Goal: Information Seeking & Learning: Learn about a topic

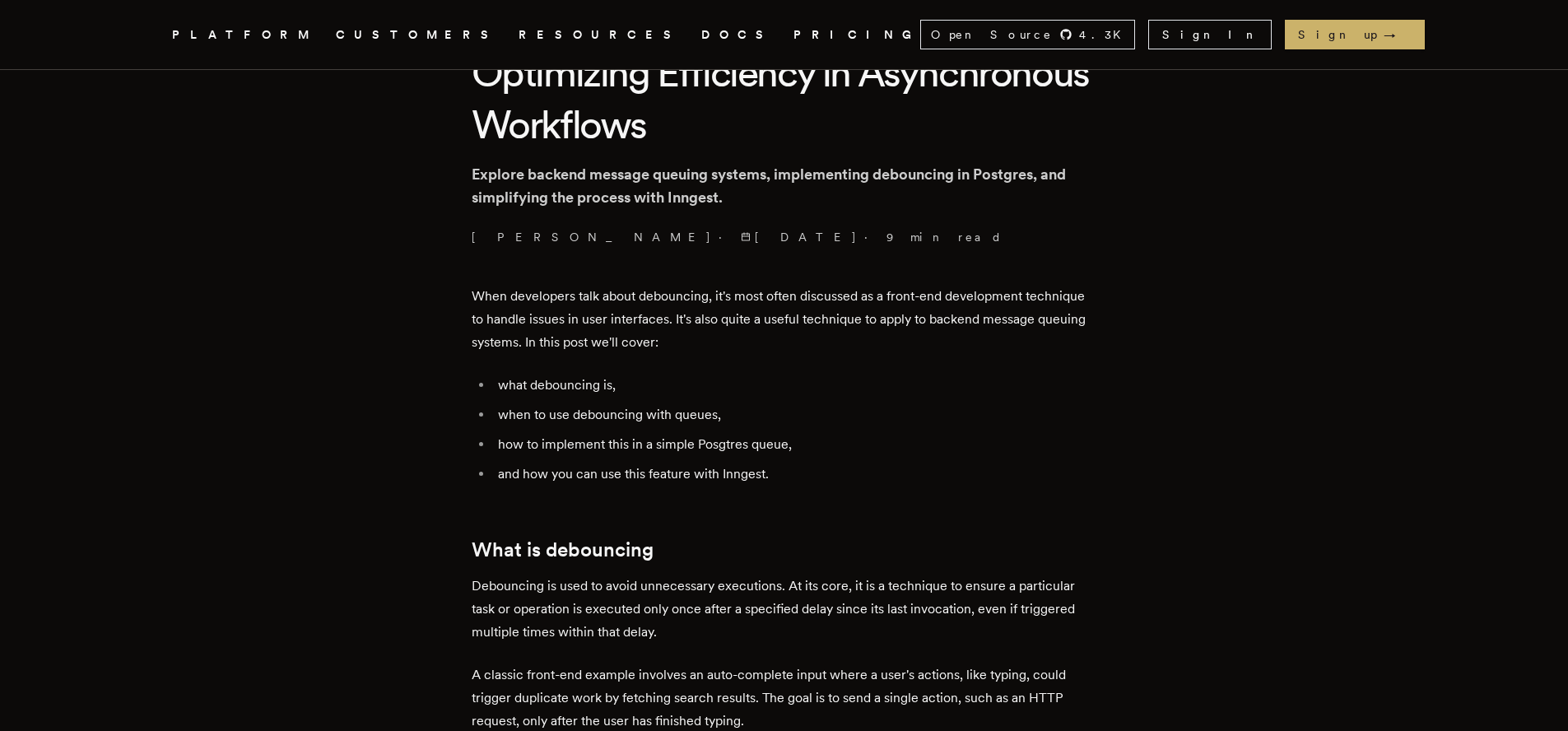
scroll to position [488, 0]
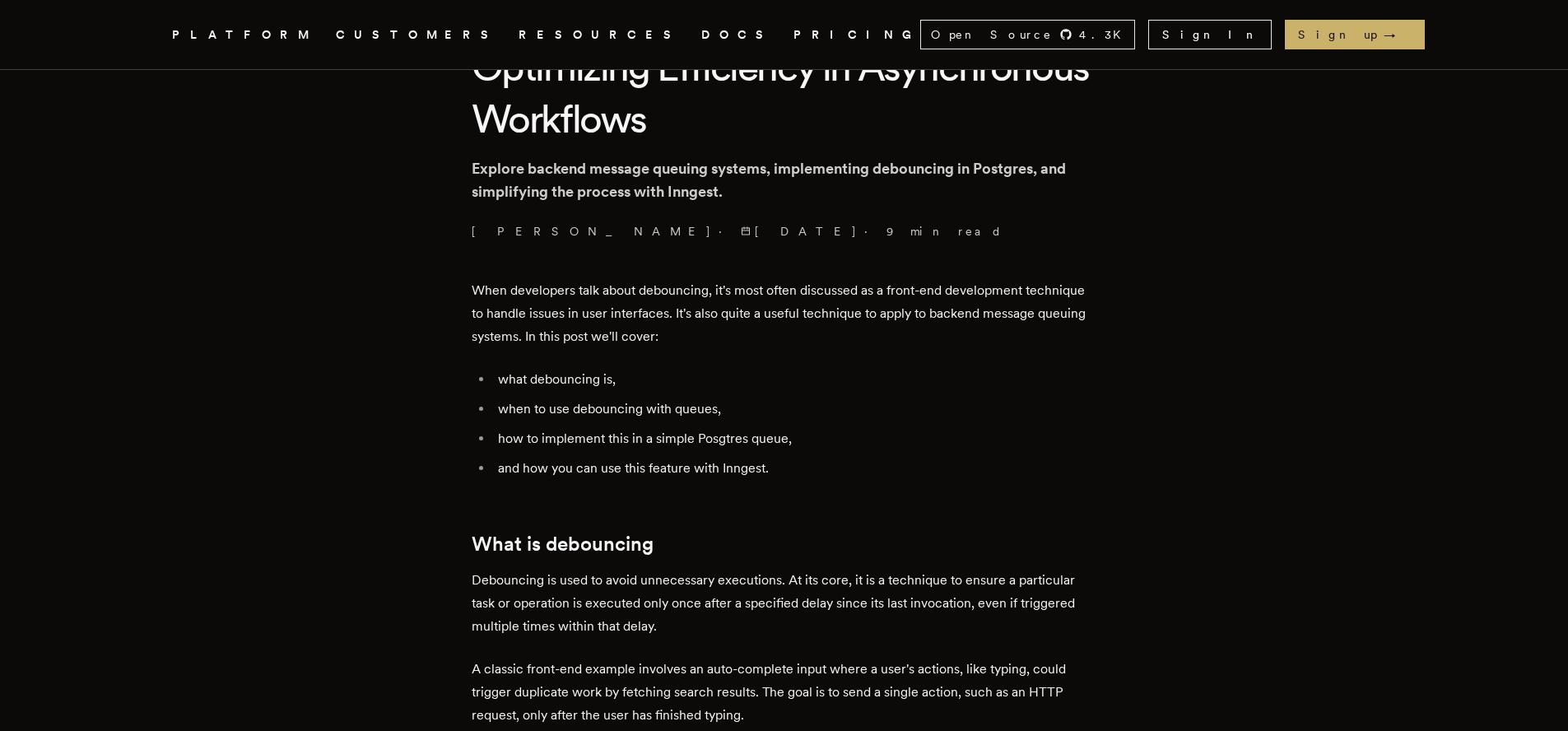
click at [582, 295] on p "When developers talk about debouncing, it's most often discussed as a front-end…" at bounding box center [784, 313] width 626 height 69
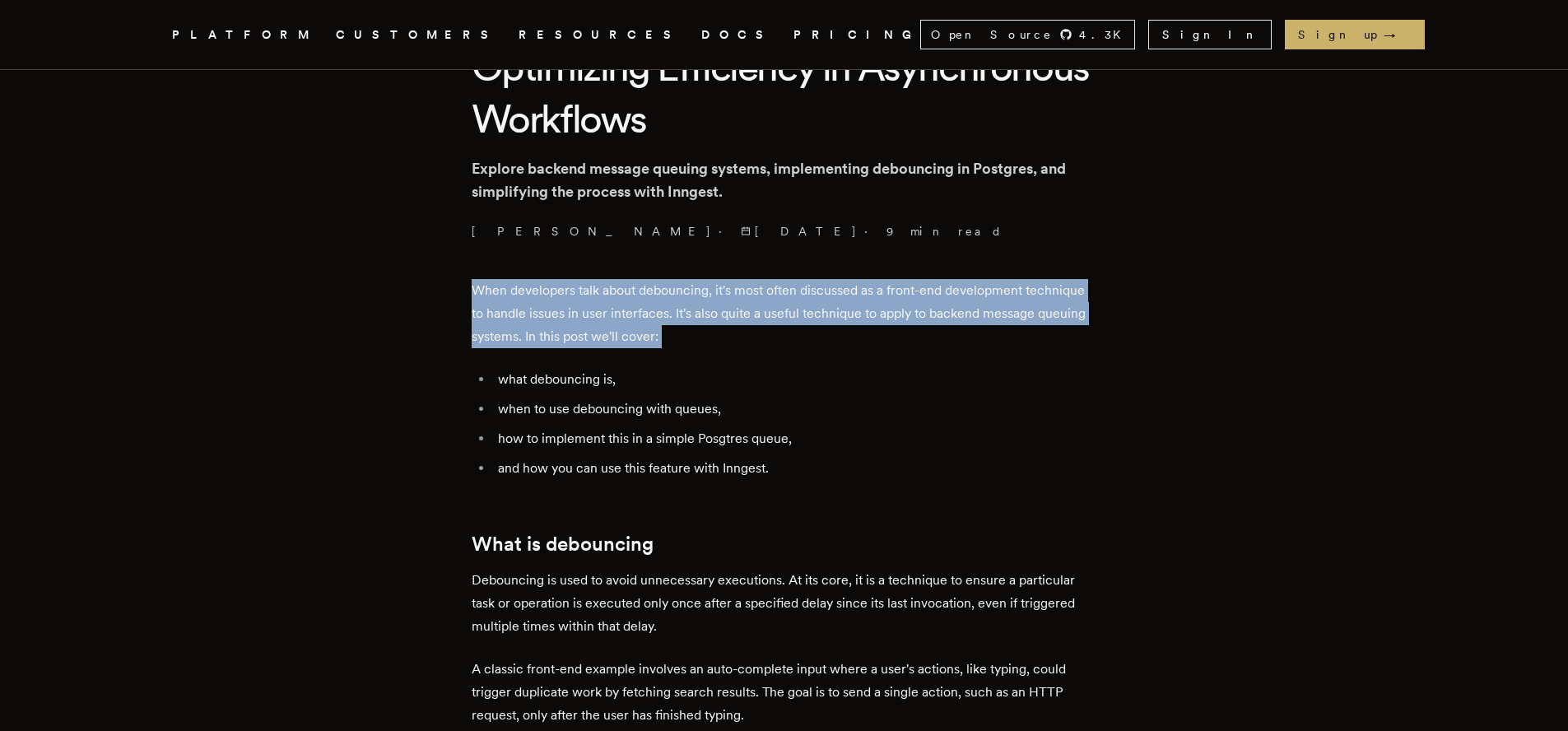
click at [582, 295] on p "When developers talk about debouncing, it's most often discussed as a front-end…" at bounding box center [784, 313] width 626 height 69
click at [701, 339] on p "When developers talk about debouncing, it's most often discussed as a front-end…" at bounding box center [784, 313] width 626 height 69
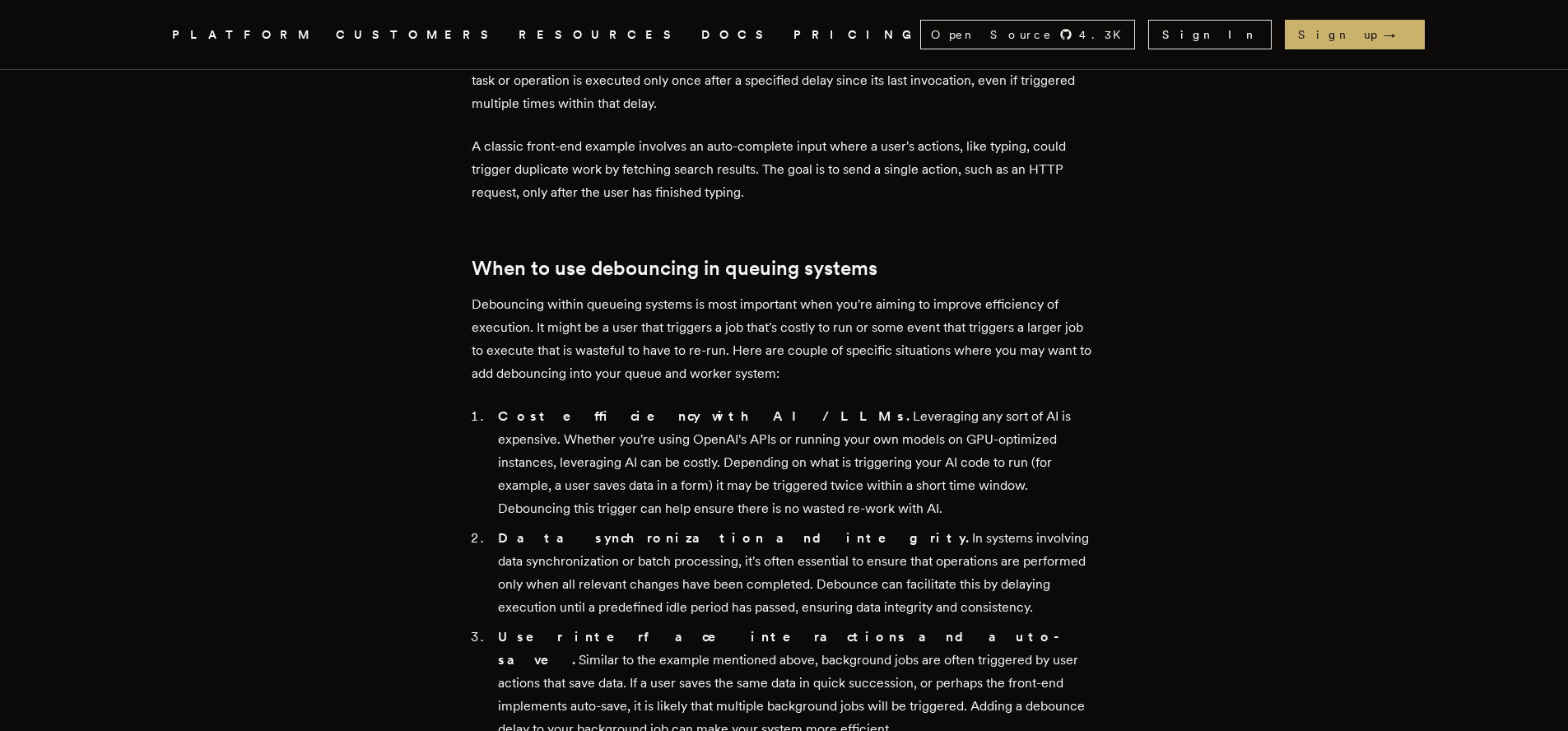
scroll to position [1012, 0]
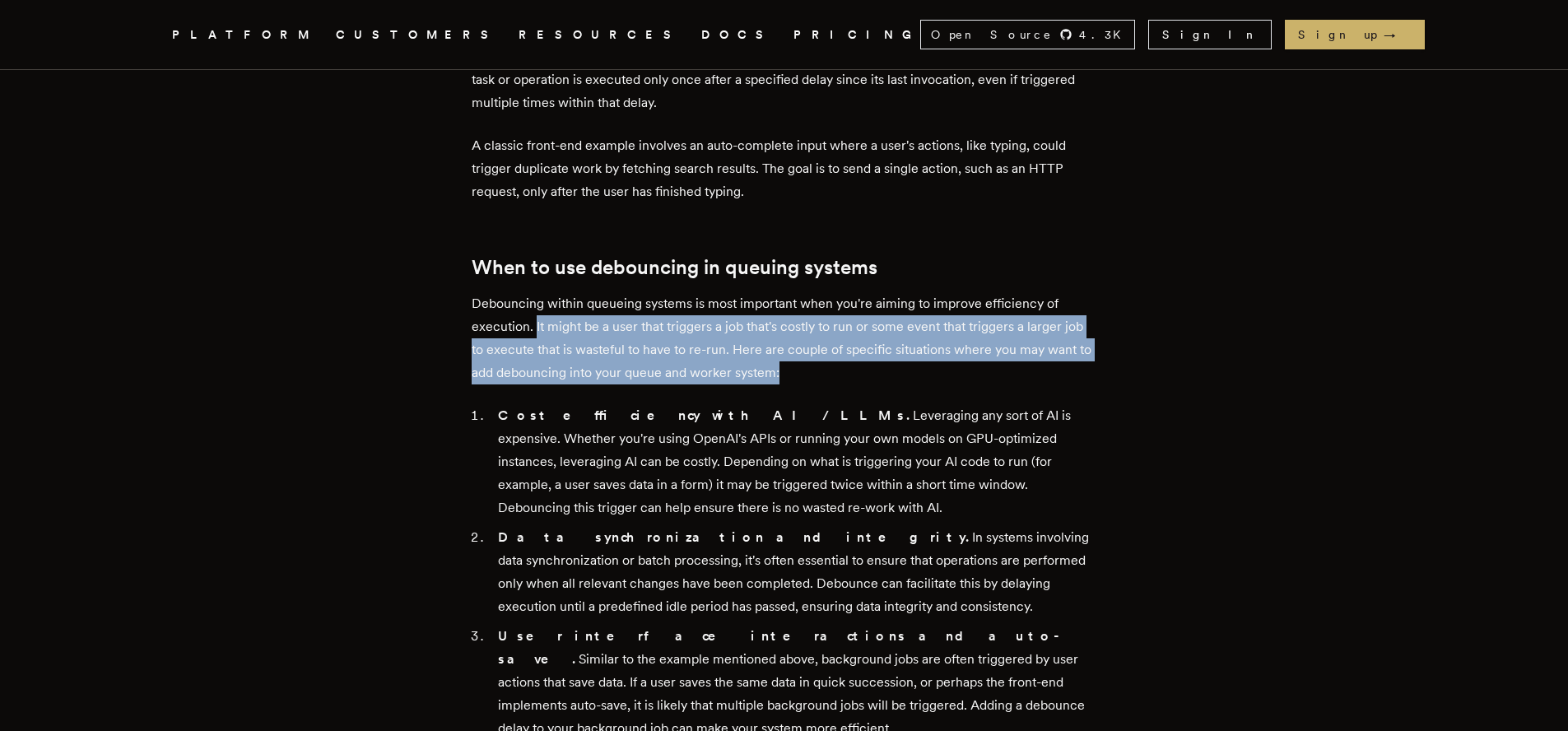
drag, startPoint x: 541, startPoint y: 324, endPoint x: 827, endPoint y: 372, distance: 290.0
click at [827, 372] on p "Debouncing within queueing systems is most important when you're aiming to impr…" at bounding box center [784, 338] width 626 height 93
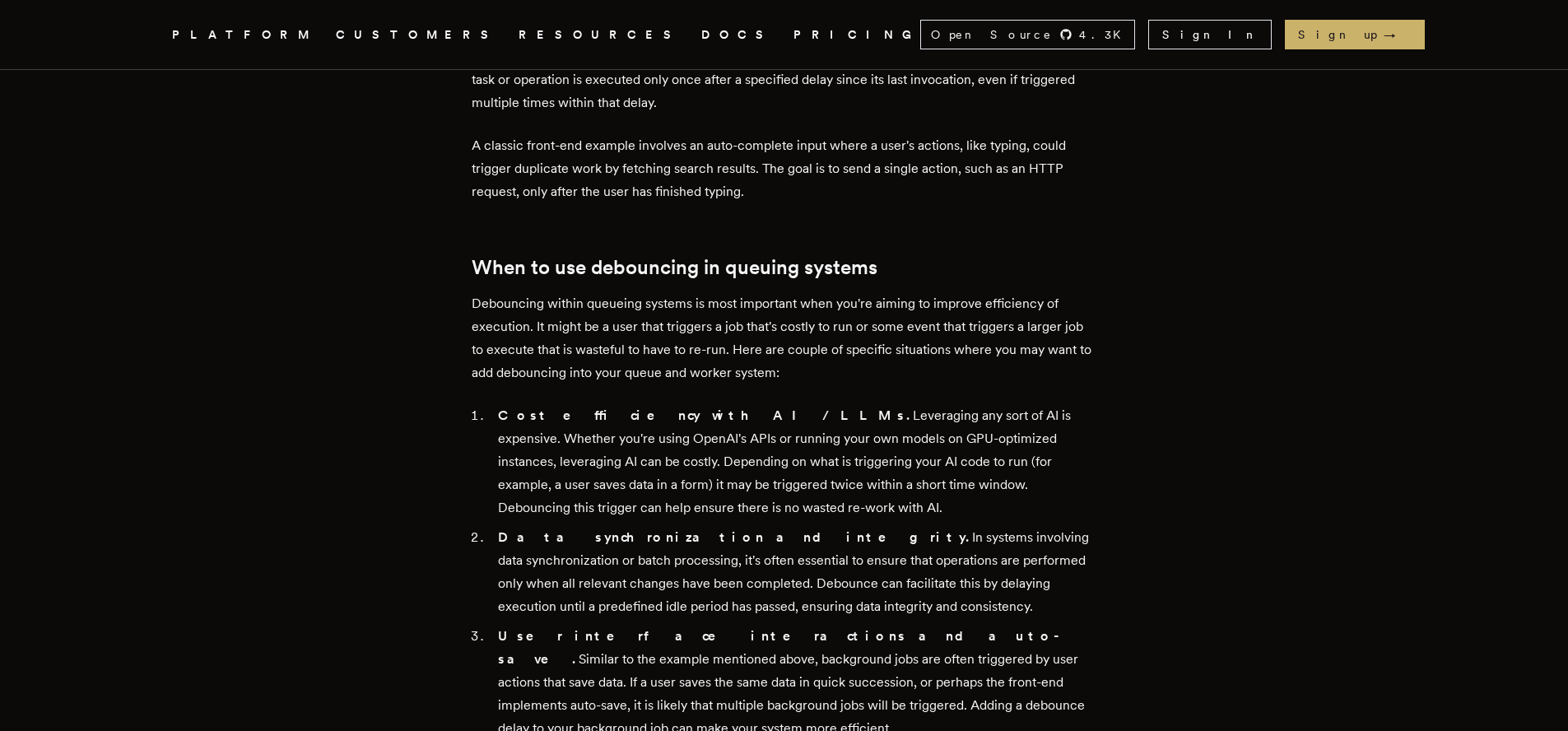
click at [689, 328] on p "Debouncing within queueing systems is most important when you're aiming to impr…" at bounding box center [784, 338] width 626 height 93
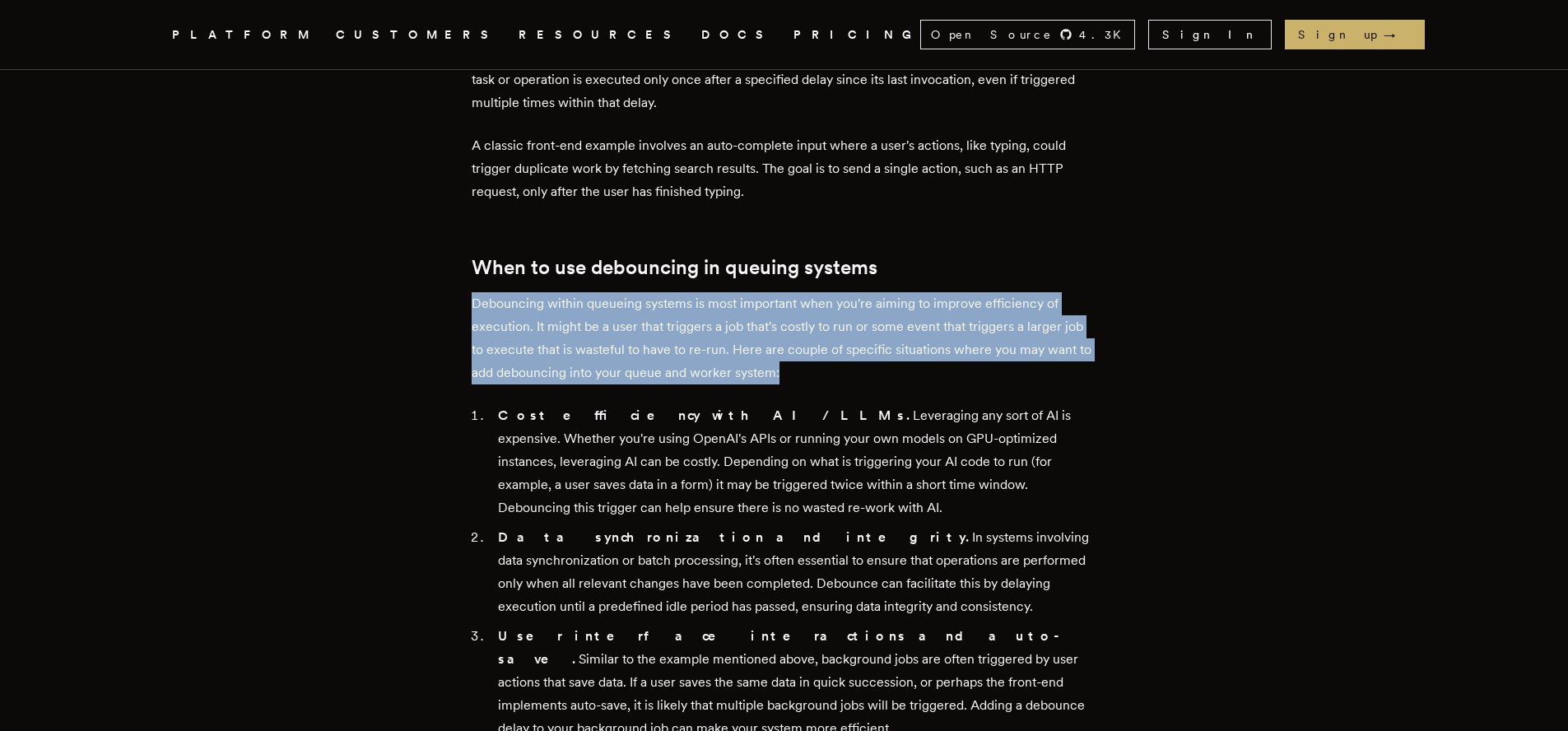
click at [689, 328] on p "Debouncing within queueing systems is most important when you're aiming to impr…" at bounding box center [784, 338] width 626 height 93
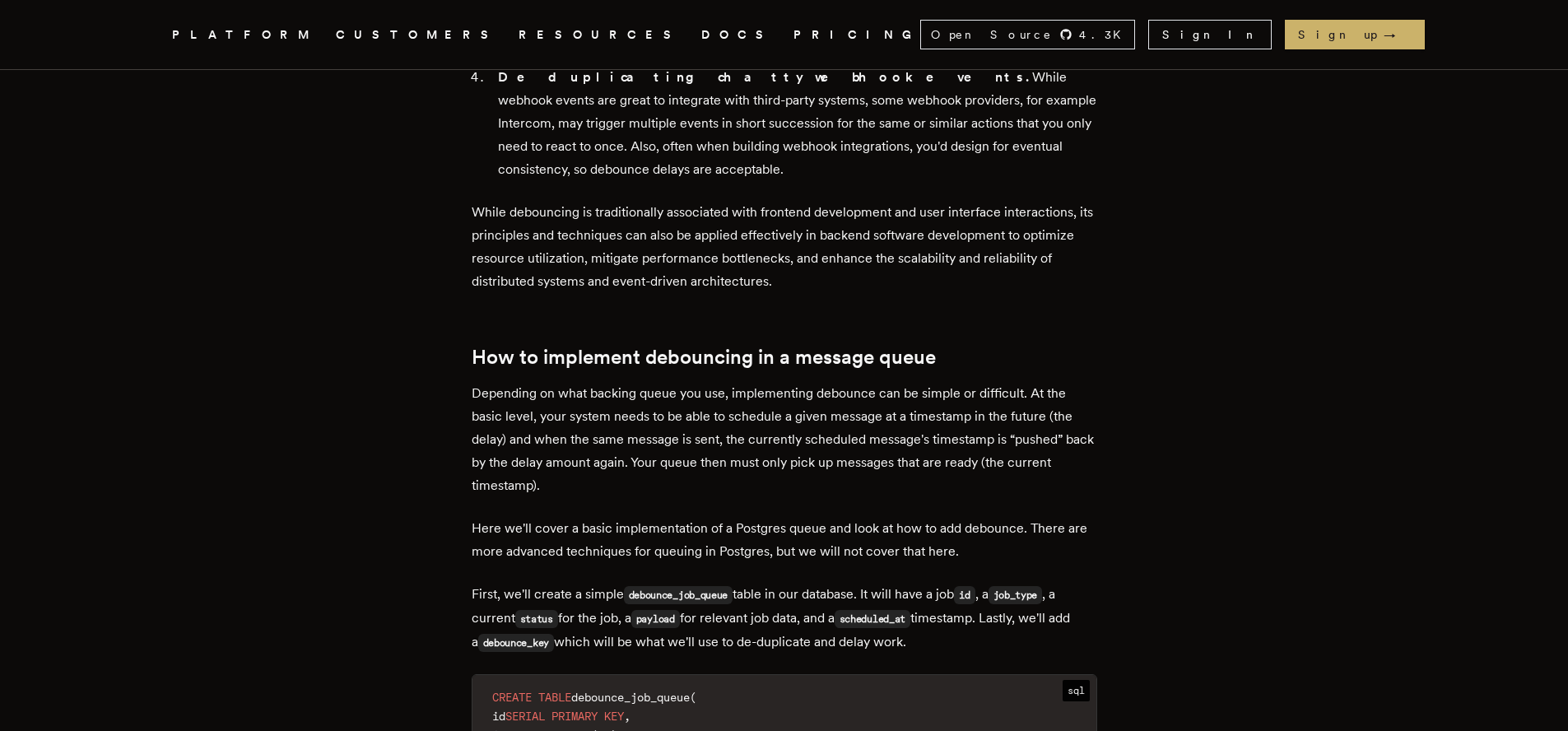
scroll to position [1697, 0]
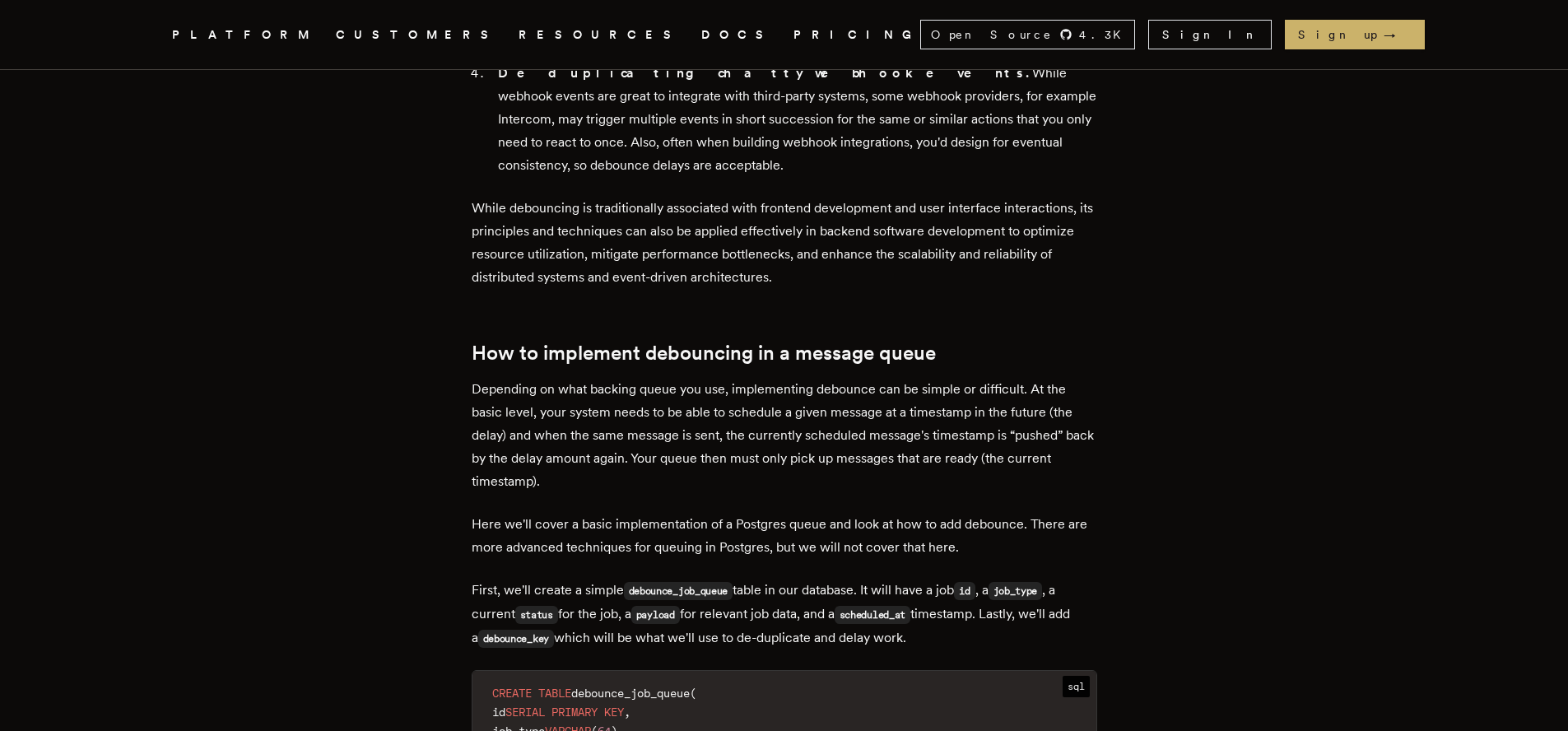
click at [653, 391] on p "Depending on what backing queue you use, implementing debounce can be simple or…" at bounding box center [784, 435] width 626 height 115
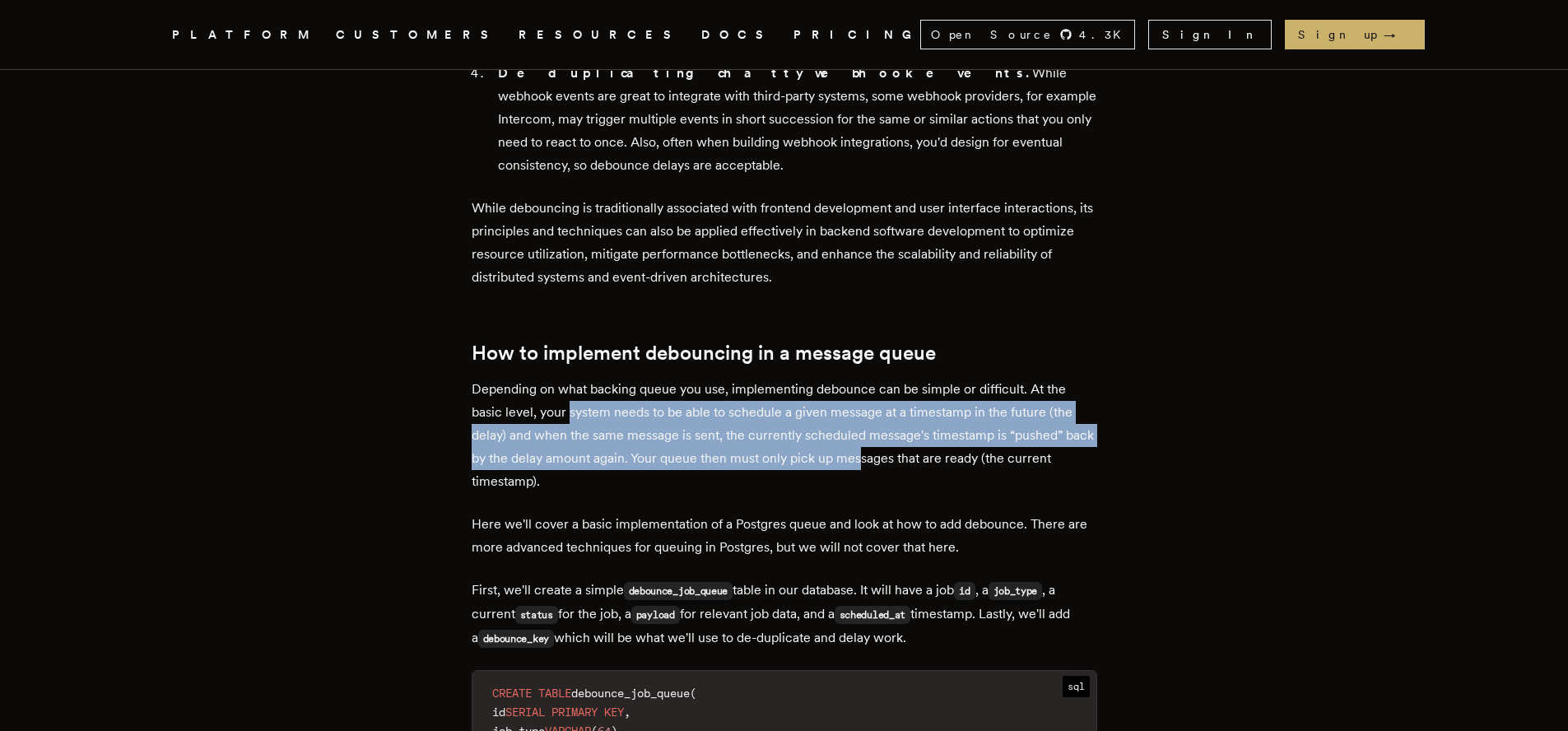
drag, startPoint x: 573, startPoint y: 411, endPoint x: 896, endPoint y: 453, distance: 325.7
click at [896, 453] on p "Depending on what backing queue you use, implementing debounce can be simple or…" at bounding box center [784, 435] width 626 height 115
click at [991, 419] on p "Depending on what backing queue you use, implementing debounce can be simple or…" at bounding box center [784, 435] width 626 height 115
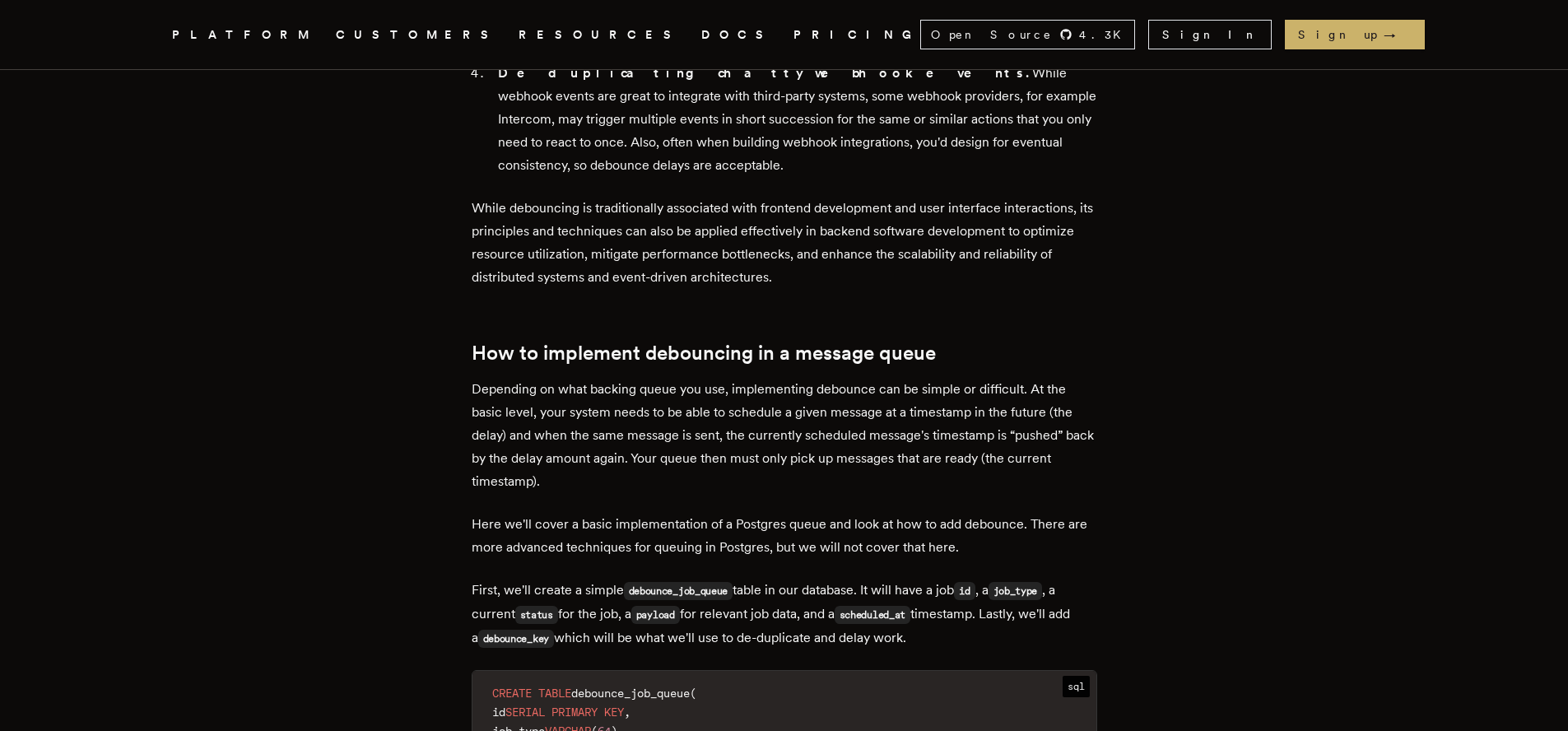
click at [1021, 409] on p "Depending on what backing queue you use, implementing debounce can be simple or…" at bounding box center [784, 435] width 626 height 115
drag, startPoint x: 515, startPoint y: 437, endPoint x: 727, endPoint y: 442, distance: 212.1
click at [727, 442] on p "Depending on what backing queue you use, implementing debounce can be simple or…" at bounding box center [784, 435] width 626 height 115
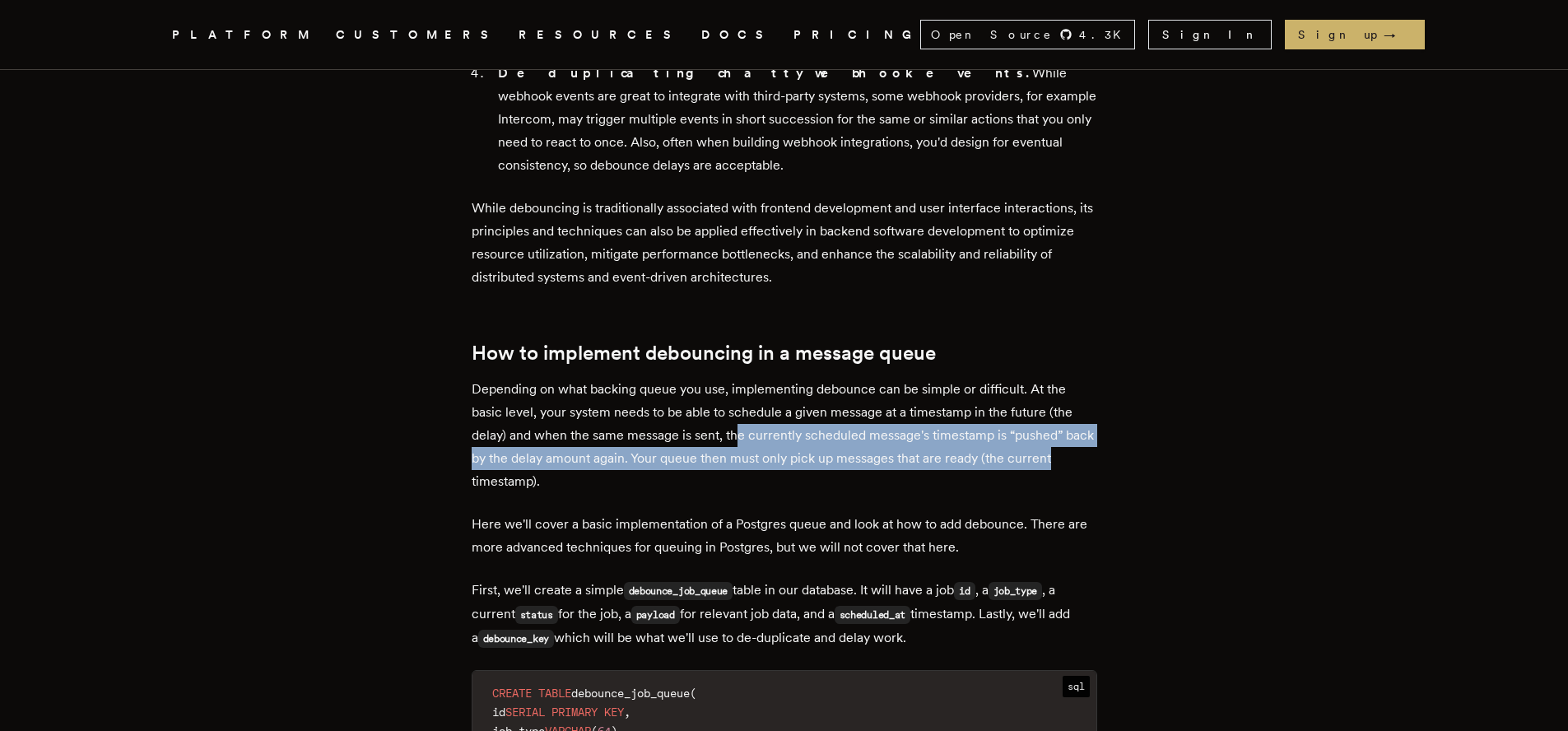
drag, startPoint x: 739, startPoint y: 436, endPoint x: 1089, endPoint y: 457, distance: 350.6
click at [1090, 459] on p "Depending on what backing queue you use, implementing debounce can be simple or…" at bounding box center [784, 435] width 626 height 115
click at [1089, 457] on p "Depending on what backing queue you use, implementing debounce can be simple or…" at bounding box center [784, 435] width 626 height 115
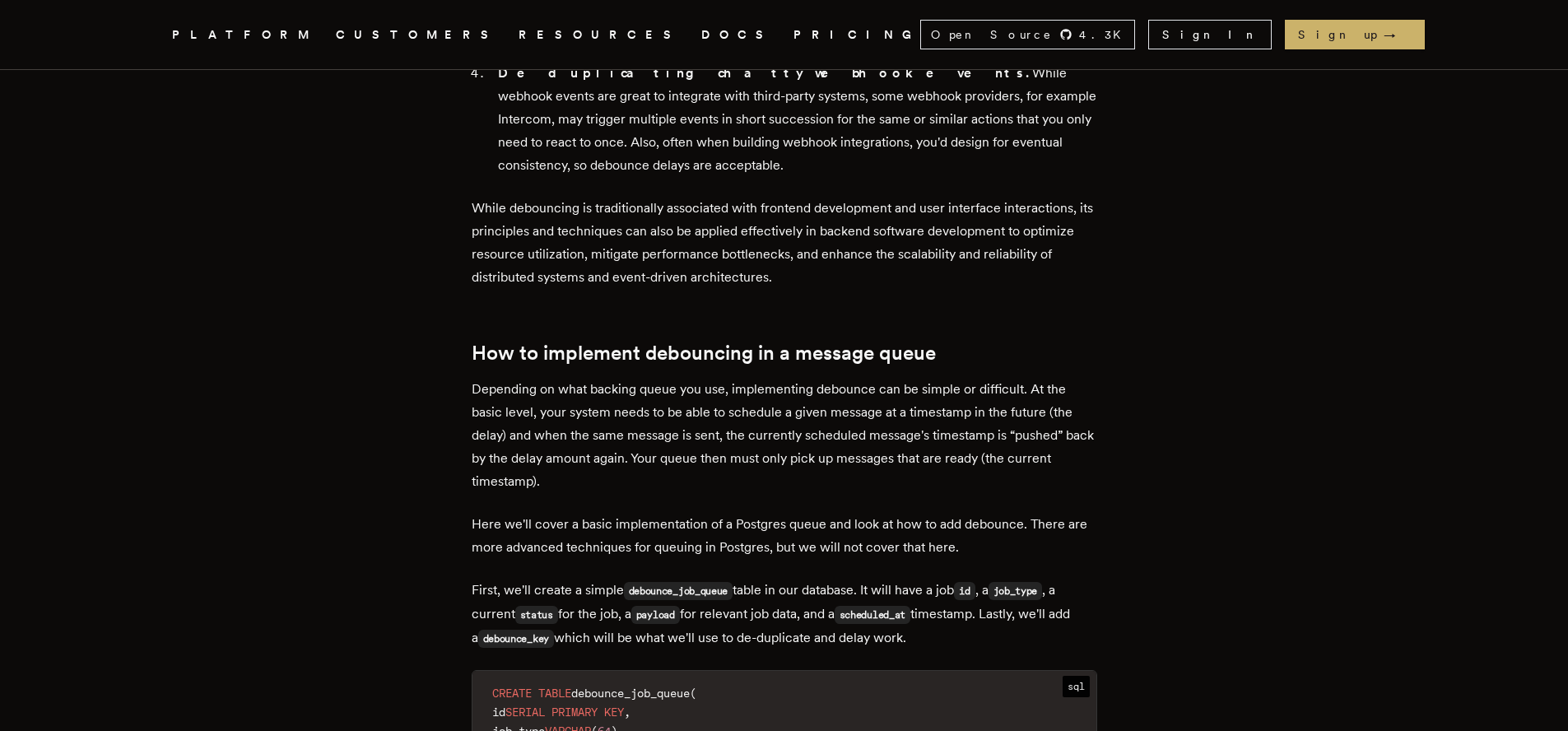
click at [496, 462] on p "Depending on what backing queue you use, implementing debounce can be simple or…" at bounding box center [784, 435] width 626 height 115
click at [638, 454] on p "Depending on what backing queue you use, implementing debounce can be simple or…" at bounding box center [784, 435] width 626 height 115
click at [679, 459] on p "Depending on what backing queue you use, implementing debounce can be simple or…" at bounding box center [784, 435] width 626 height 115
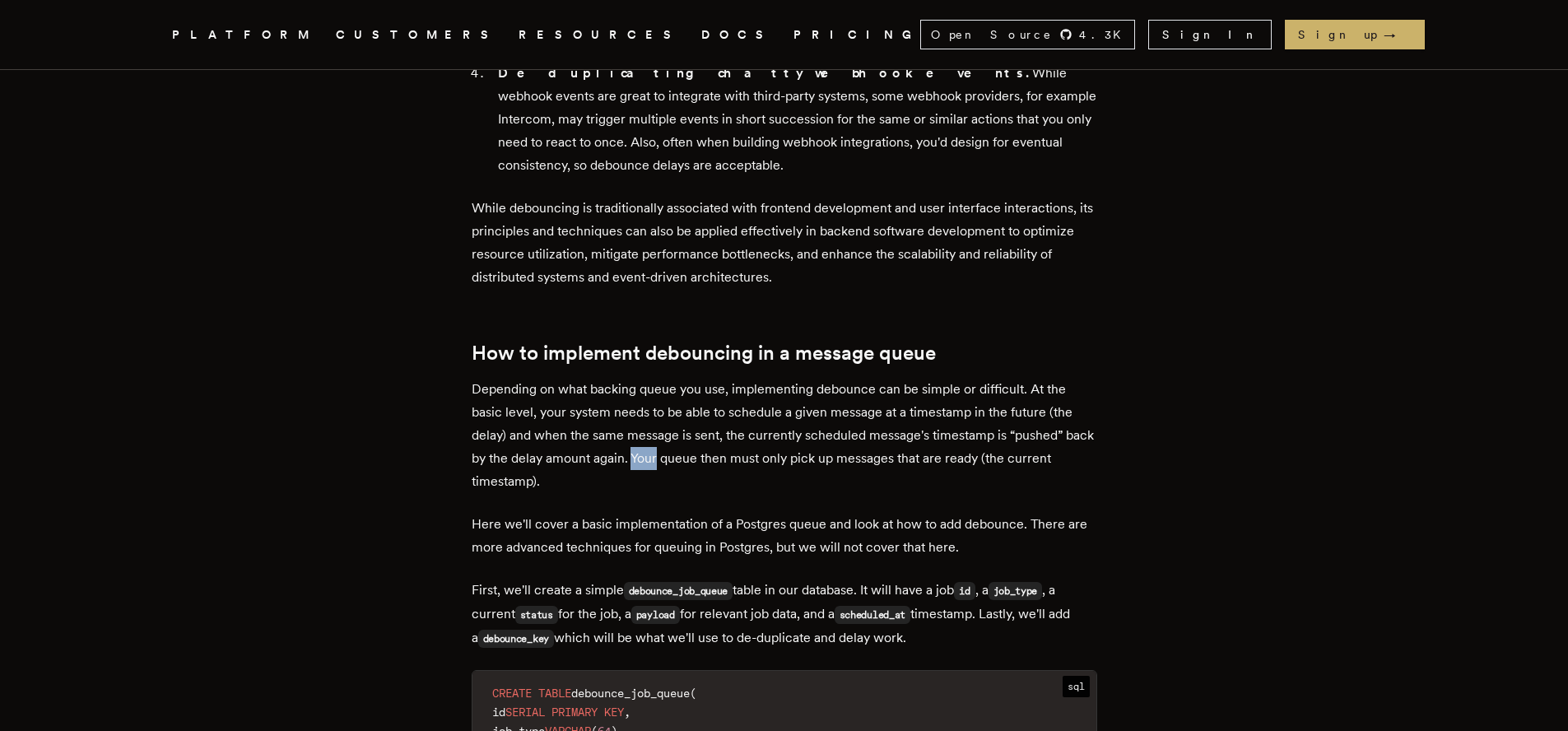
click at [679, 459] on p "Depending on what backing queue you use, implementing debounce can be simple or…" at bounding box center [784, 435] width 626 height 115
click at [715, 459] on p "Depending on what backing queue you use, implementing debounce can be simple or…" at bounding box center [784, 435] width 626 height 115
click at [896, 460] on p "Depending on what backing queue you use, implementing debounce can be simple or…" at bounding box center [784, 435] width 626 height 115
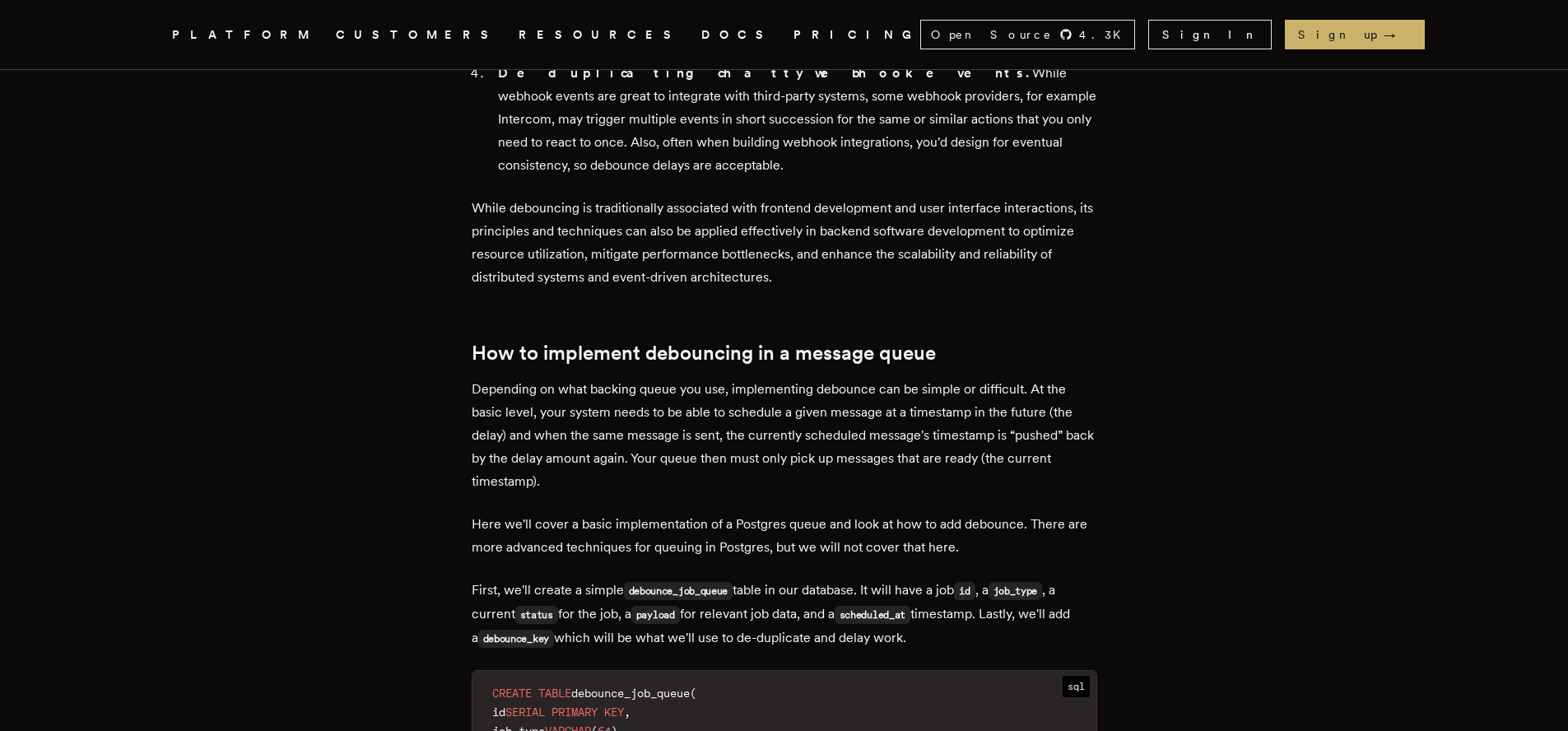
click at [997, 460] on p "Depending on what backing queue you use, implementing debounce can be simple or…" at bounding box center [784, 435] width 626 height 115
click at [1052, 459] on p "Depending on what backing queue you use, implementing debounce can be simple or…" at bounding box center [784, 435] width 626 height 115
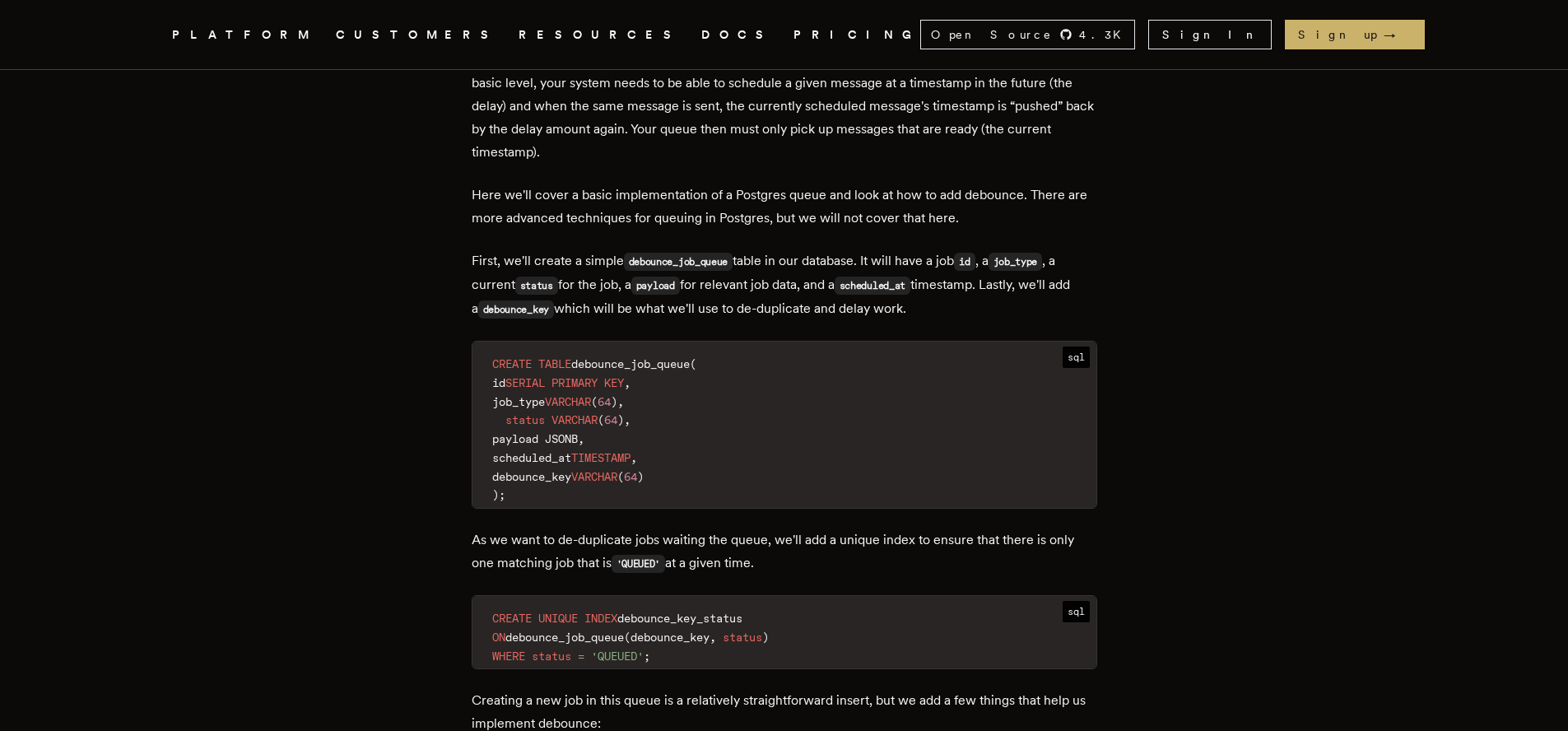
scroll to position [2041, 0]
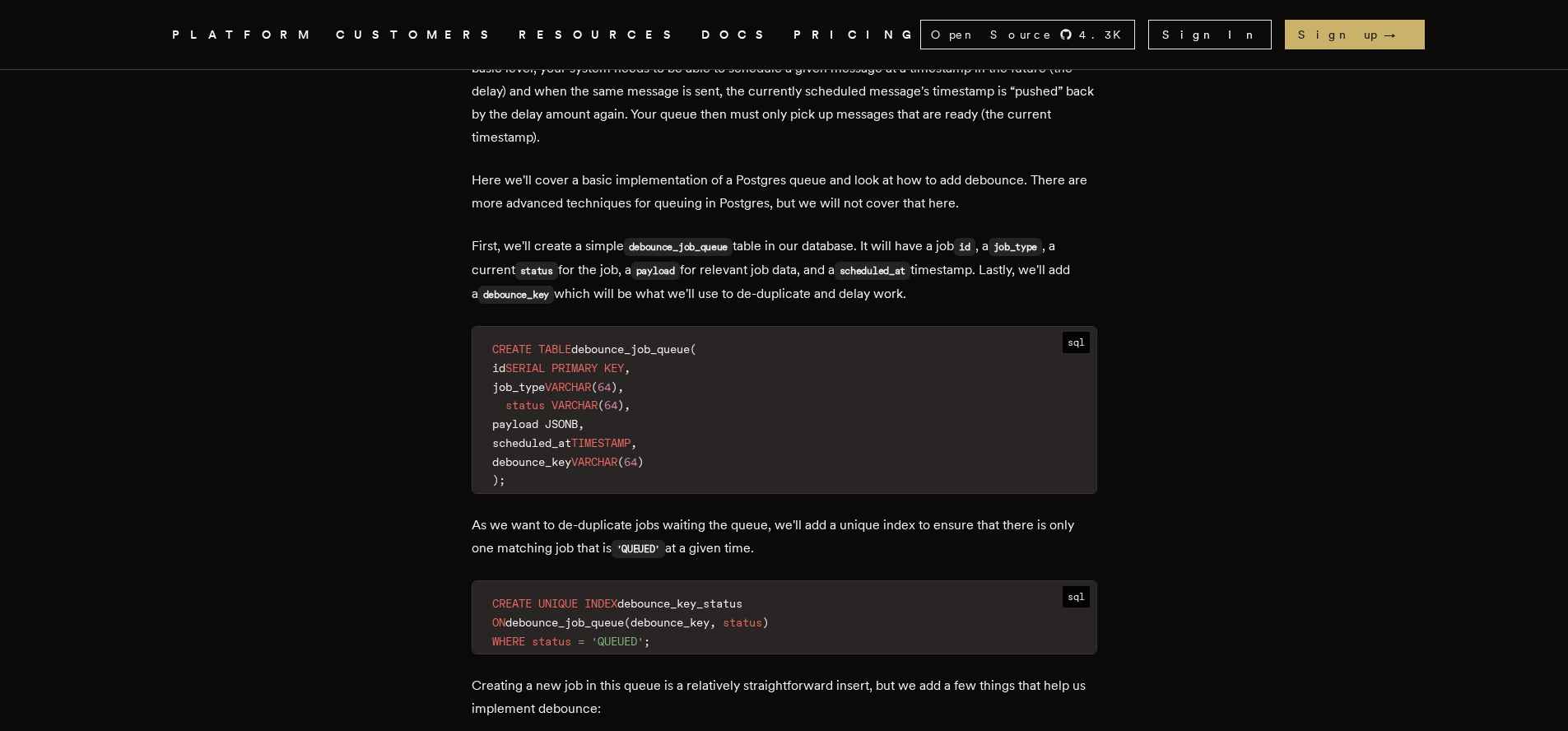
click at [512, 267] on p "First, we'll create a simple debounce_job_queue table in our database. It will …" at bounding box center [784, 271] width 626 height 72
click at [511, 267] on p "First, we'll create a simple debounce_job_queue table in our database. It will …" at bounding box center [784, 271] width 626 height 72
click at [613, 263] on p "First, we'll create a simple debounce_job_queue table in our database. It will …" at bounding box center [784, 271] width 626 height 72
click at [801, 270] on p "First, we'll create a simple debounce_job_queue table in our database. It will …" at bounding box center [784, 271] width 626 height 72
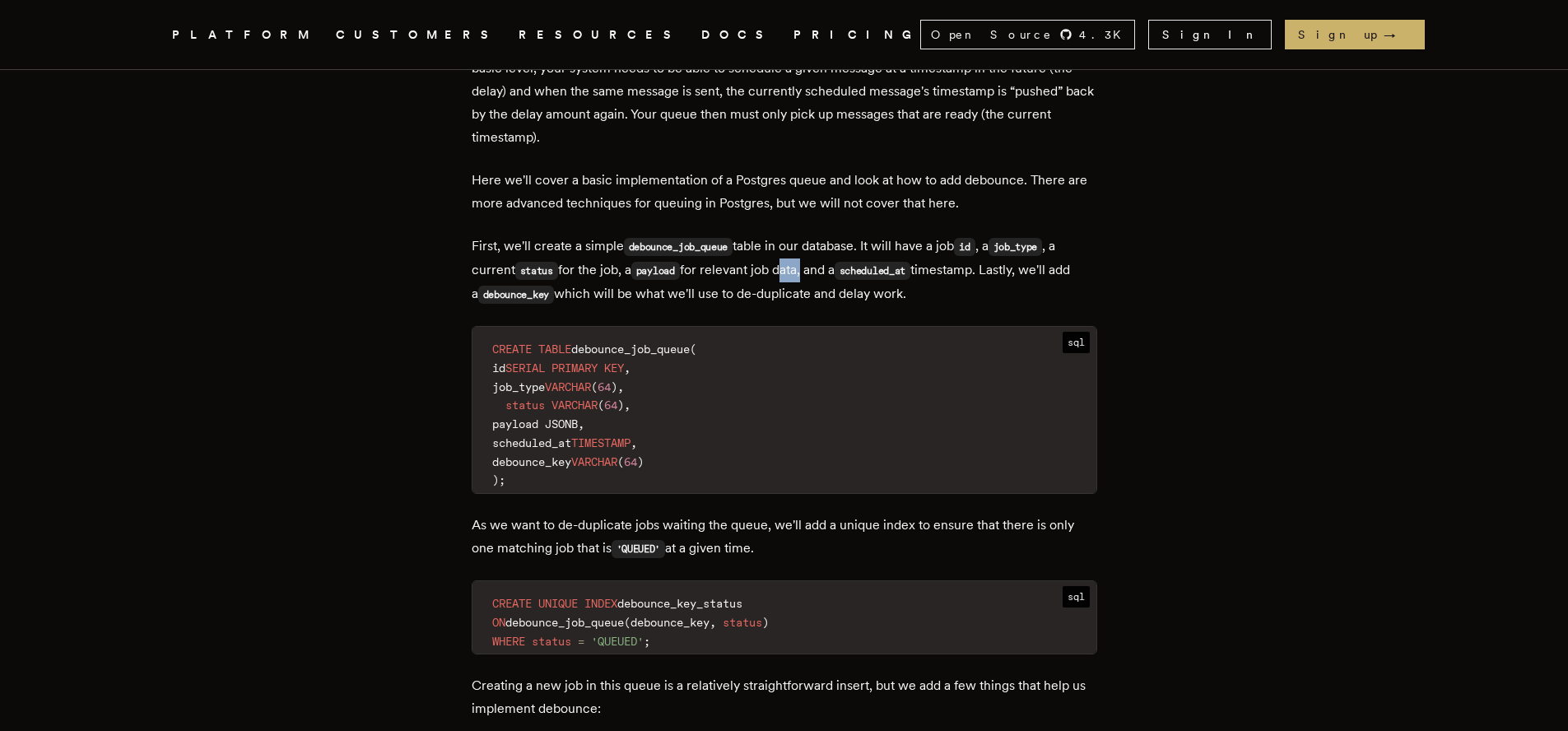
click at [801, 270] on p "First, we'll create a simple debounce_job_queue table in our database. It will …" at bounding box center [784, 271] width 626 height 72
click at [961, 272] on p "First, we'll create a simple debounce_job_queue table in our database. It will …" at bounding box center [784, 271] width 626 height 72
click at [544, 298] on code "debounce_key" at bounding box center [516, 295] width 76 height 18
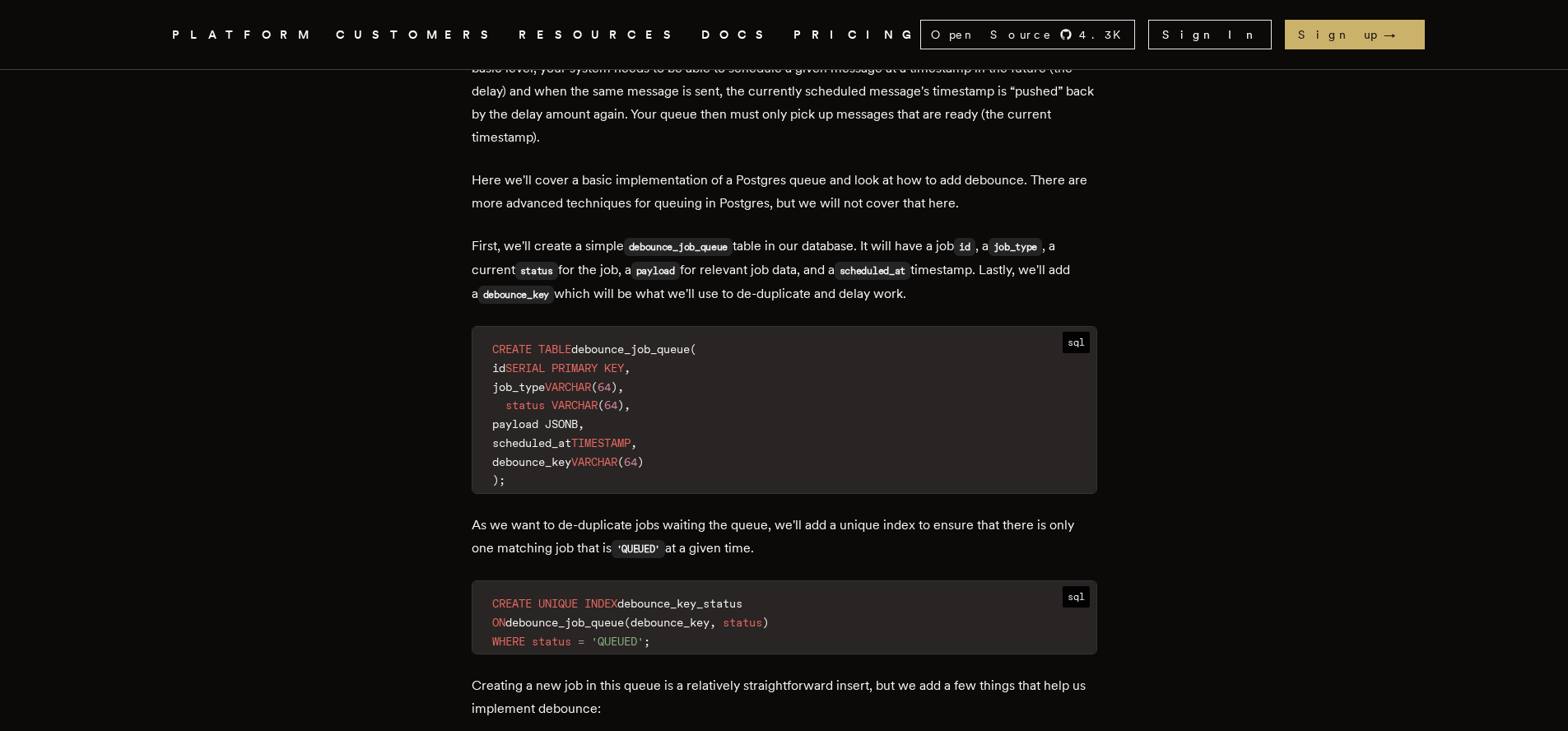
click at [617, 291] on p "First, we'll create a simple debounce_job_queue table in our database. It will …" at bounding box center [784, 271] width 626 height 72
drag, startPoint x: 695, startPoint y: 293, endPoint x: 946, endPoint y: 294, distance: 251.0
click at [946, 295] on p "First, we'll create a simple debounce_job_queue table in our database. It will …" at bounding box center [784, 271] width 626 height 72
click at [946, 294] on p "First, we'll create a simple debounce_job_queue table in our database. It will …" at bounding box center [784, 271] width 626 height 72
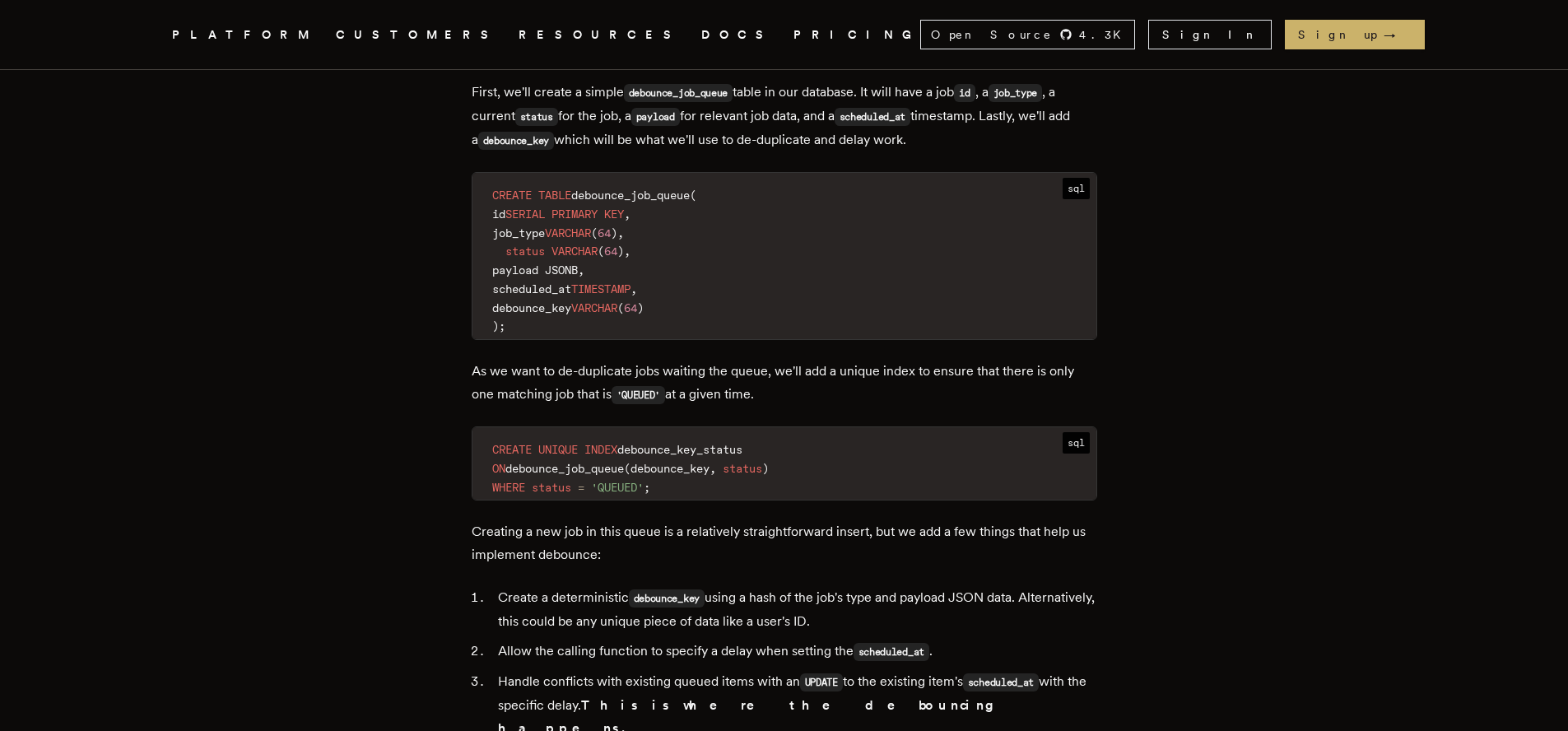
scroll to position [2196, 0]
drag, startPoint x: 482, startPoint y: 371, endPoint x: 813, endPoint y: 389, distance: 331.5
click at [813, 389] on p "As we want to de-duplicate jobs waiting the queue, we'll add a unique index to …" at bounding box center [784, 383] width 626 height 47
click at [601, 376] on p "As we want to de-duplicate jobs waiting the queue, we'll add a unique index to …" at bounding box center [784, 383] width 626 height 47
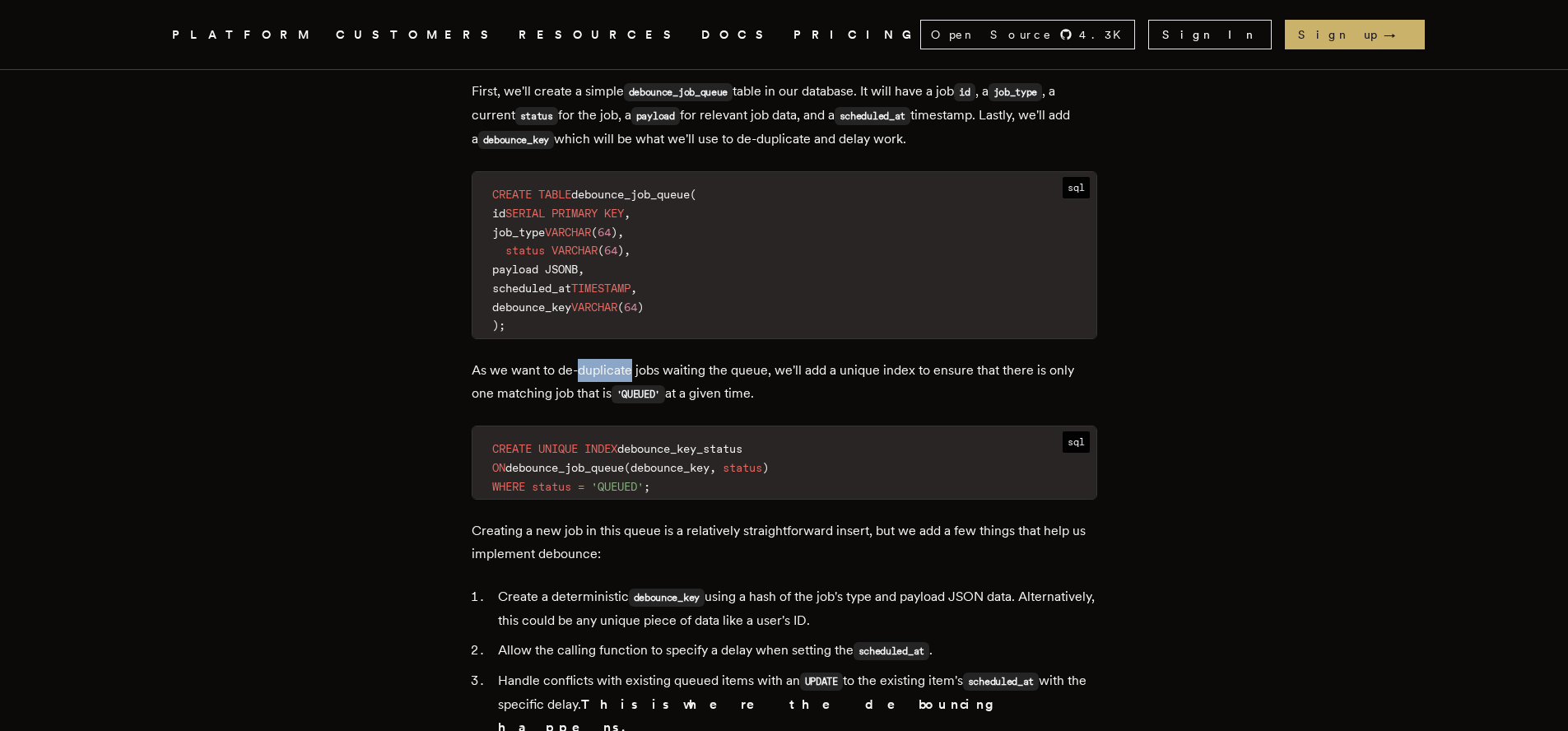
click at [601, 376] on p "As we want to de-duplicate jobs waiting the queue, we'll add a unique index to …" at bounding box center [784, 383] width 626 height 47
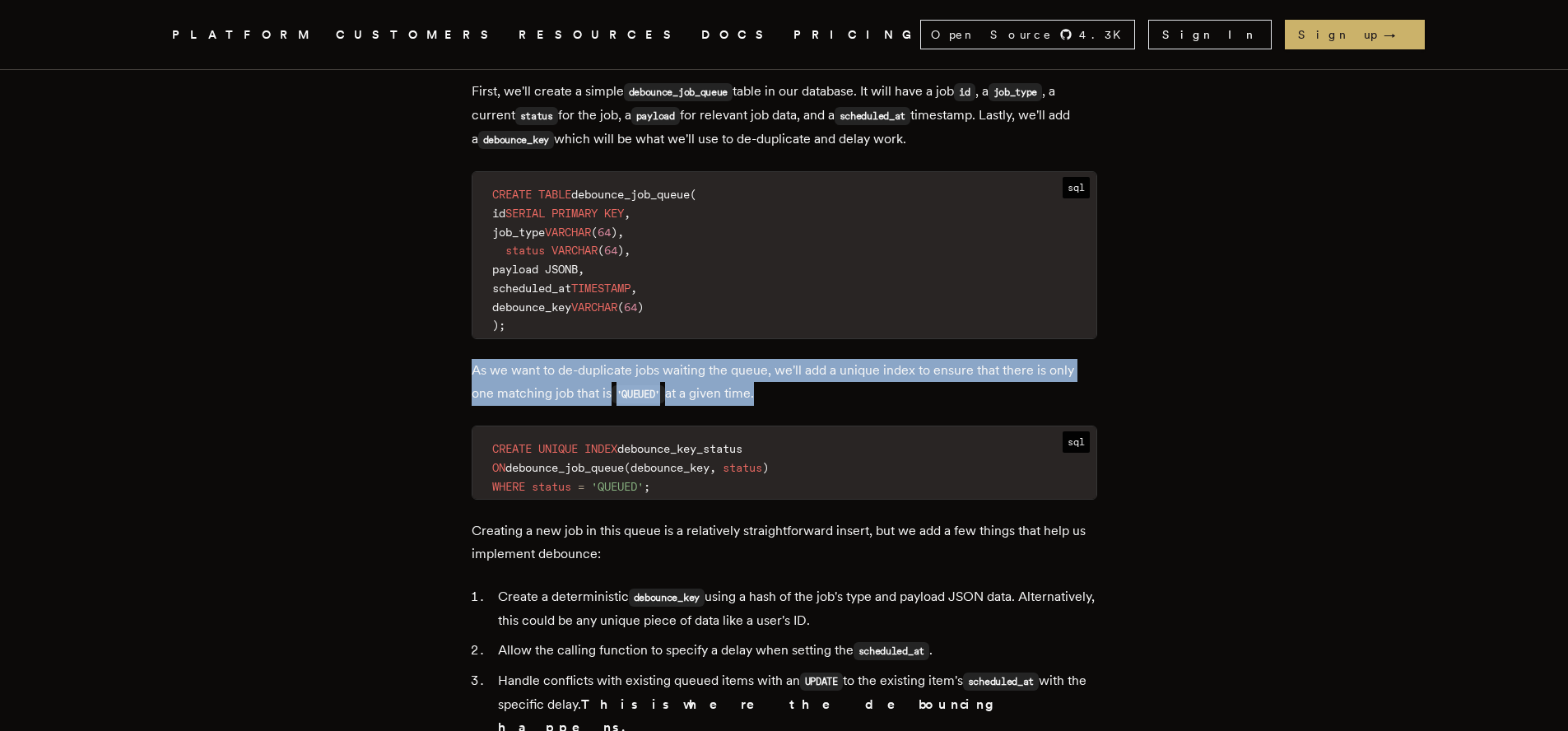
click at [601, 376] on p "As we want to de-duplicate jobs waiting the queue, we'll add a unique index to …" at bounding box center [784, 383] width 626 height 47
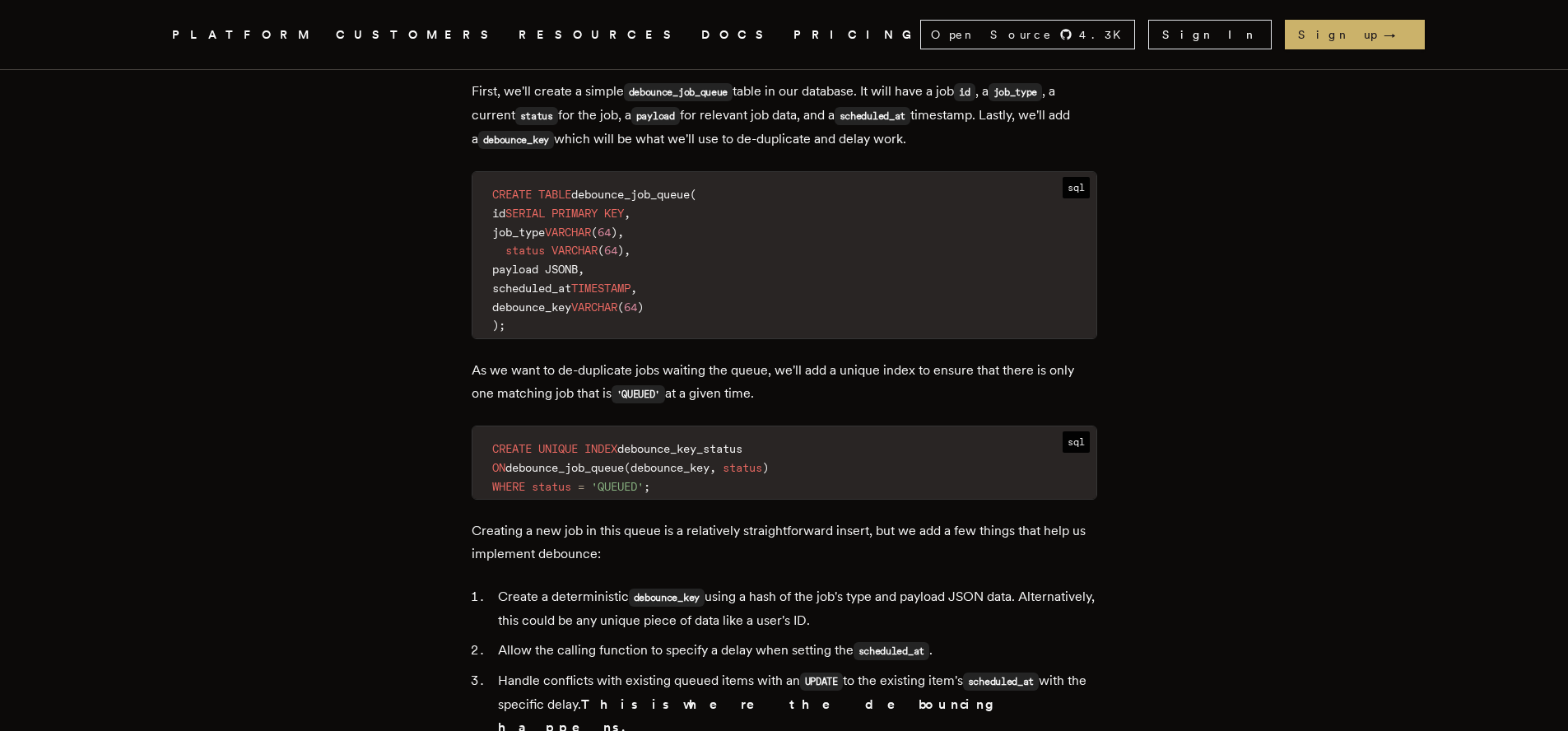
click at [794, 392] on p "As we want to de-duplicate jobs waiting the queue, we'll add a unique index to …" at bounding box center [784, 383] width 626 height 47
click at [857, 371] on p "As we want to de-duplicate jobs waiting the queue, we'll add a unique index to …" at bounding box center [784, 383] width 626 height 47
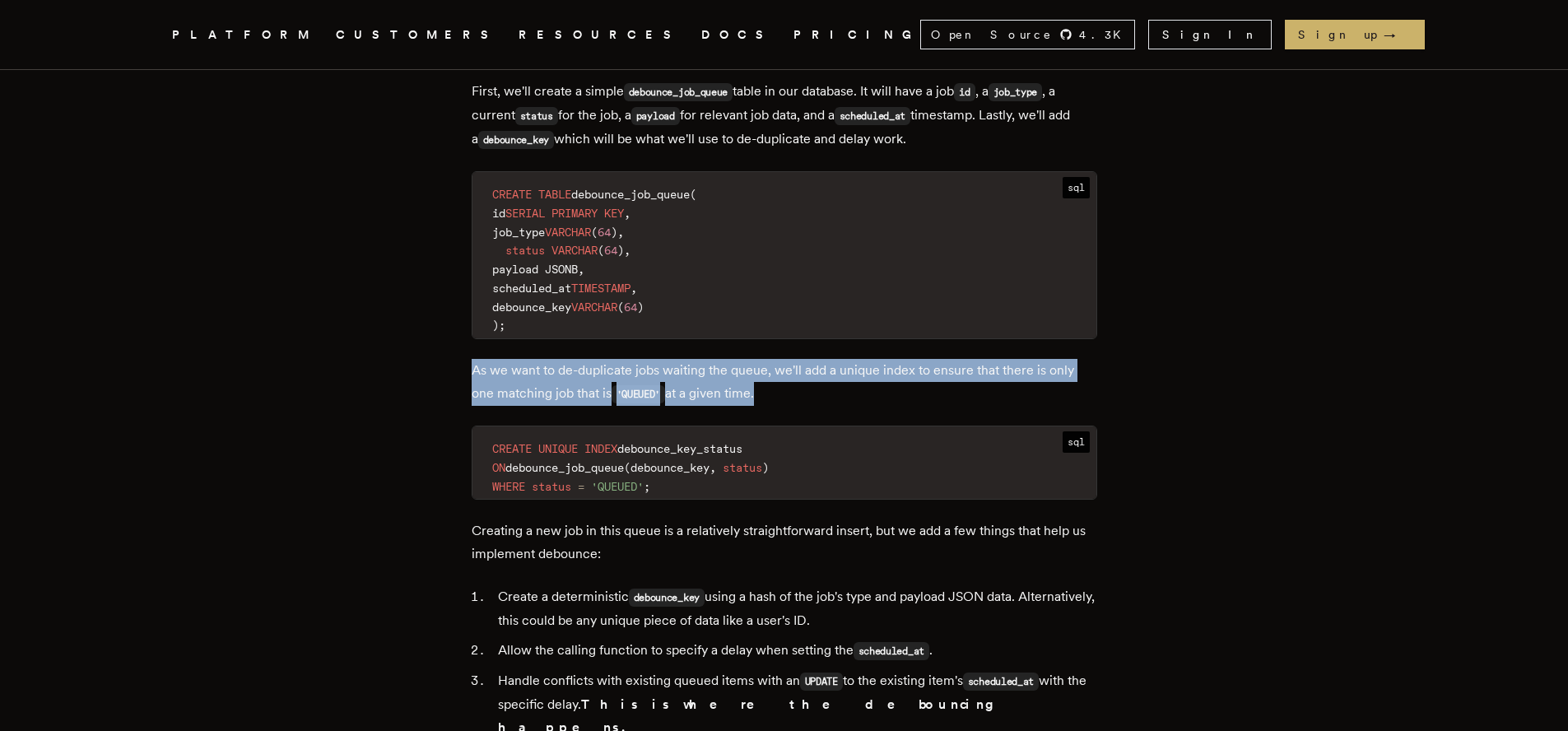
click at [857, 371] on p "As we want to de-duplicate jobs waiting the queue, we'll add a unique index to …" at bounding box center [784, 383] width 626 height 47
click at [911, 383] on p "As we want to de-duplicate jobs waiting the queue, we'll add a unique index to …" at bounding box center [784, 383] width 626 height 47
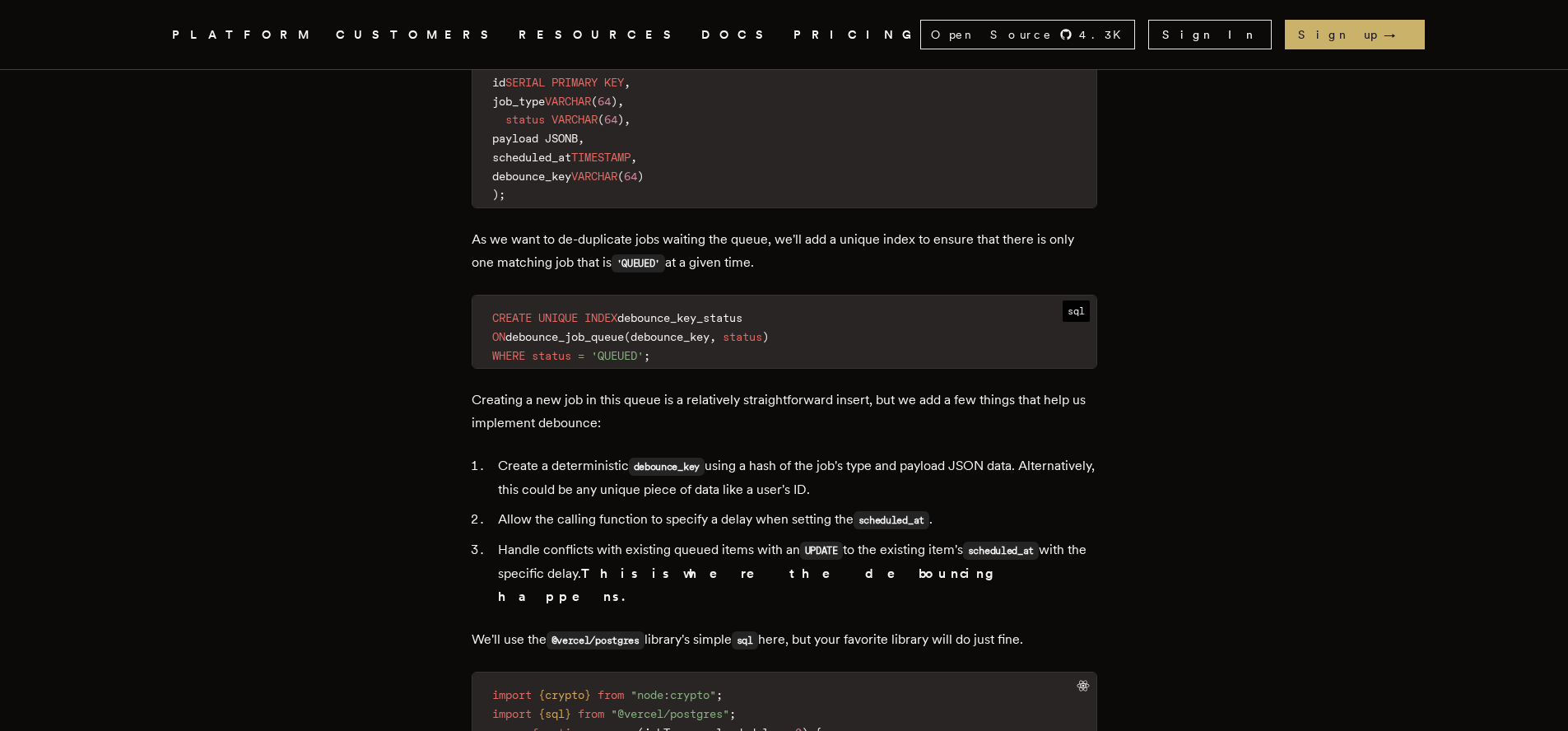
scroll to position [2367, 0]
